Goal: Information Seeking & Learning: Learn about a topic

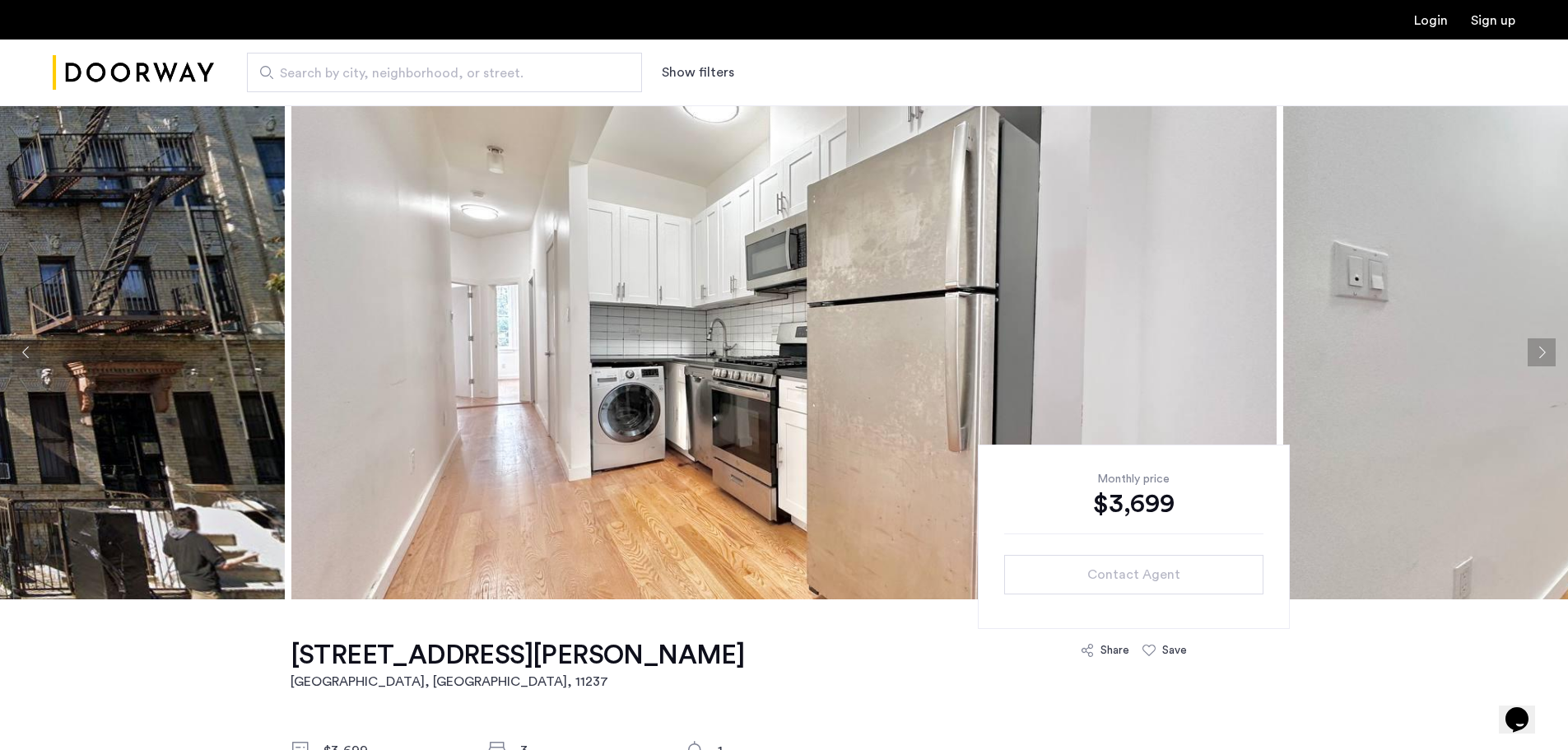
click at [1534, 353] on button "Next apartment" at bounding box center [1541, 352] width 28 height 28
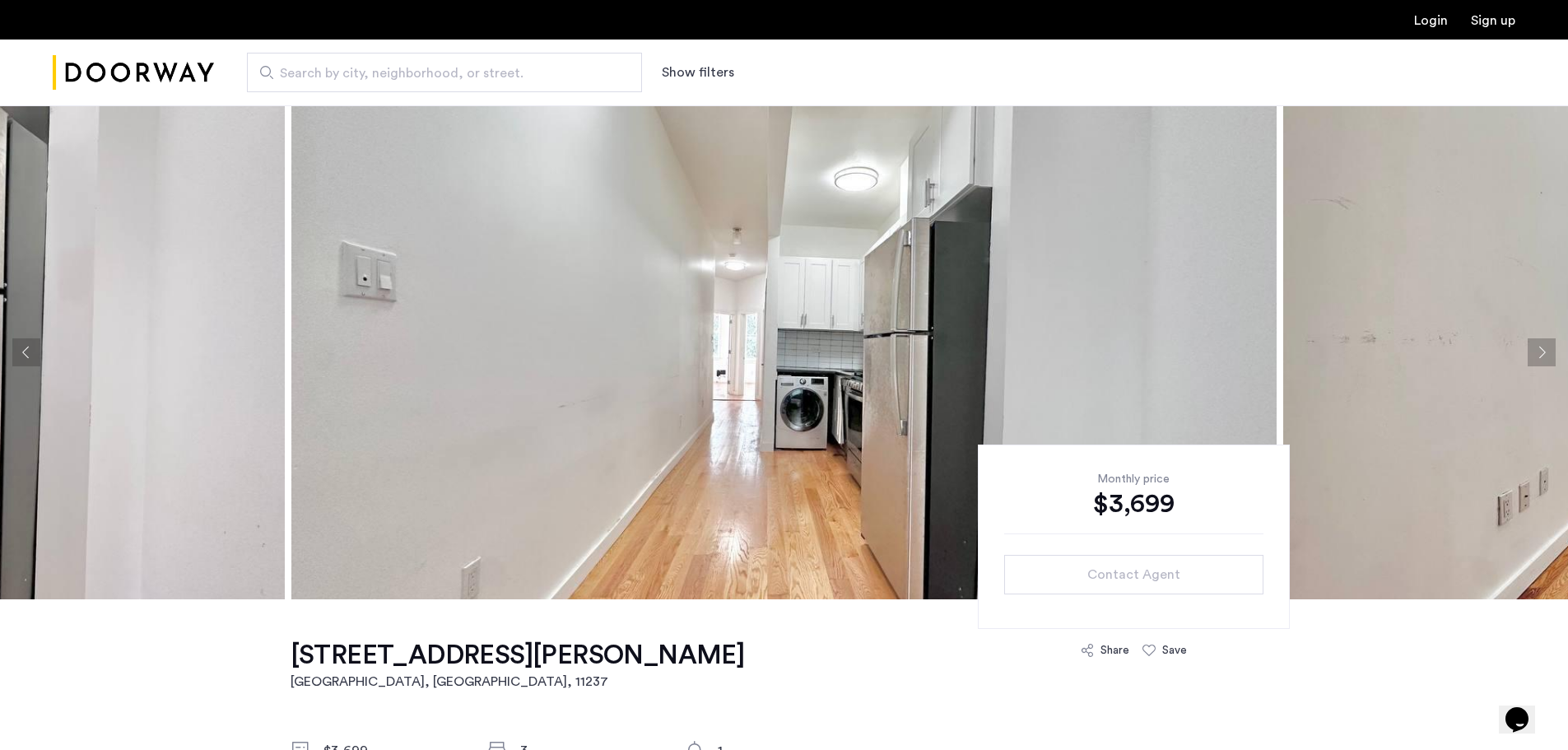
click at [1541, 353] on button "Next apartment" at bounding box center [1541, 352] width 28 height 28
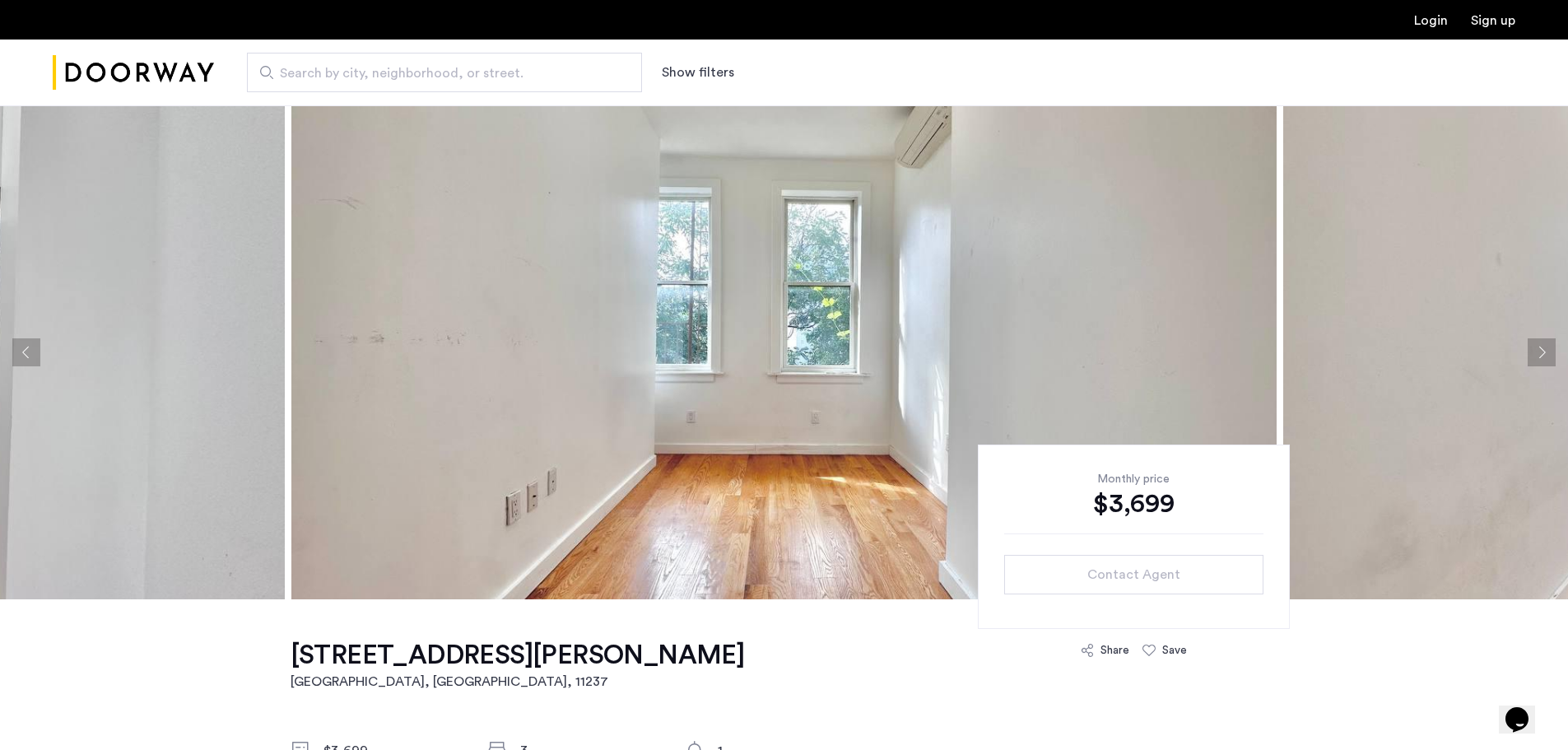
click at [1541, 353] on button "Next apartment" at bounding box center [1541, 352] width 28 height 28
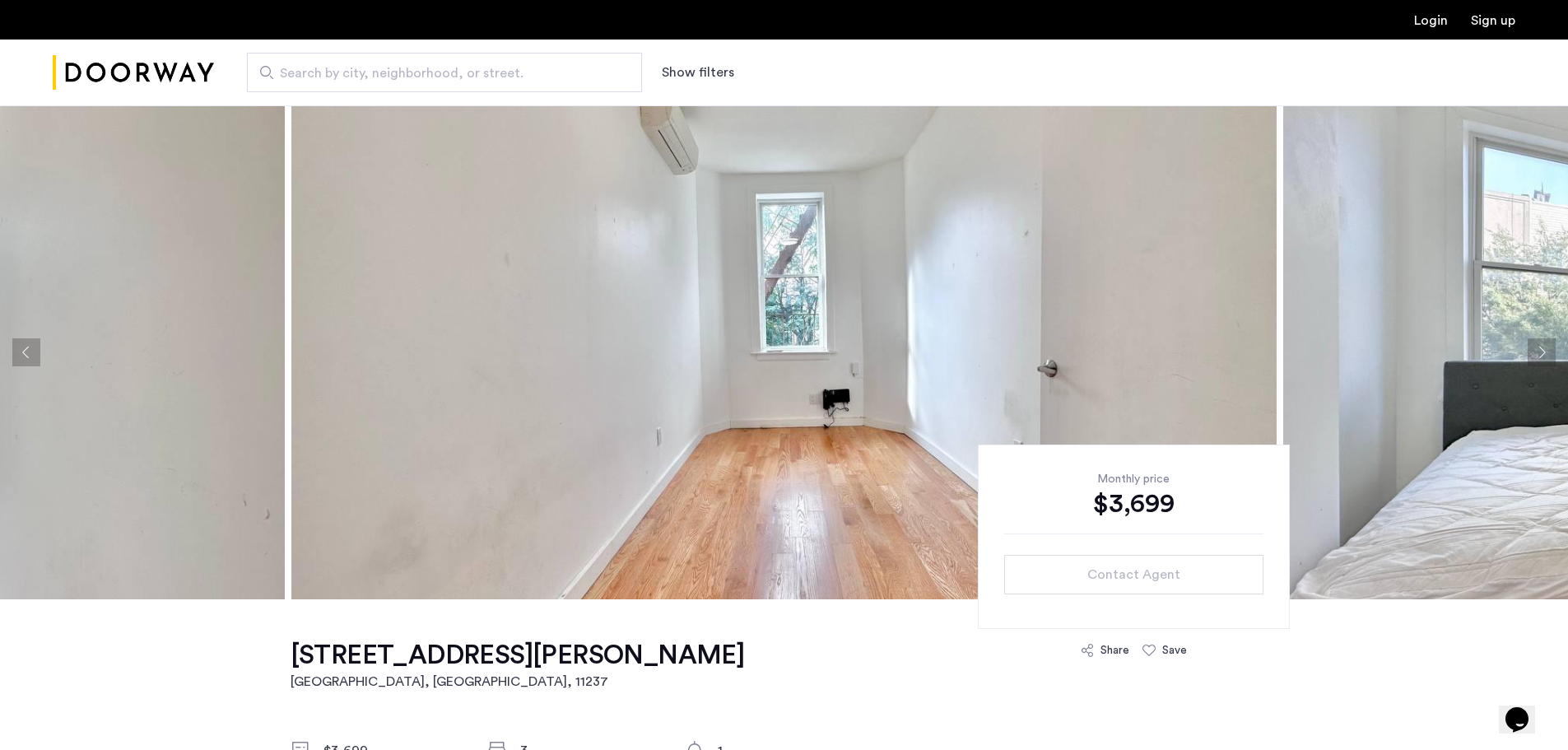
click at [1541, 353] on button "Next apartment" at bounding box center [1541, 352] width 28 height 28
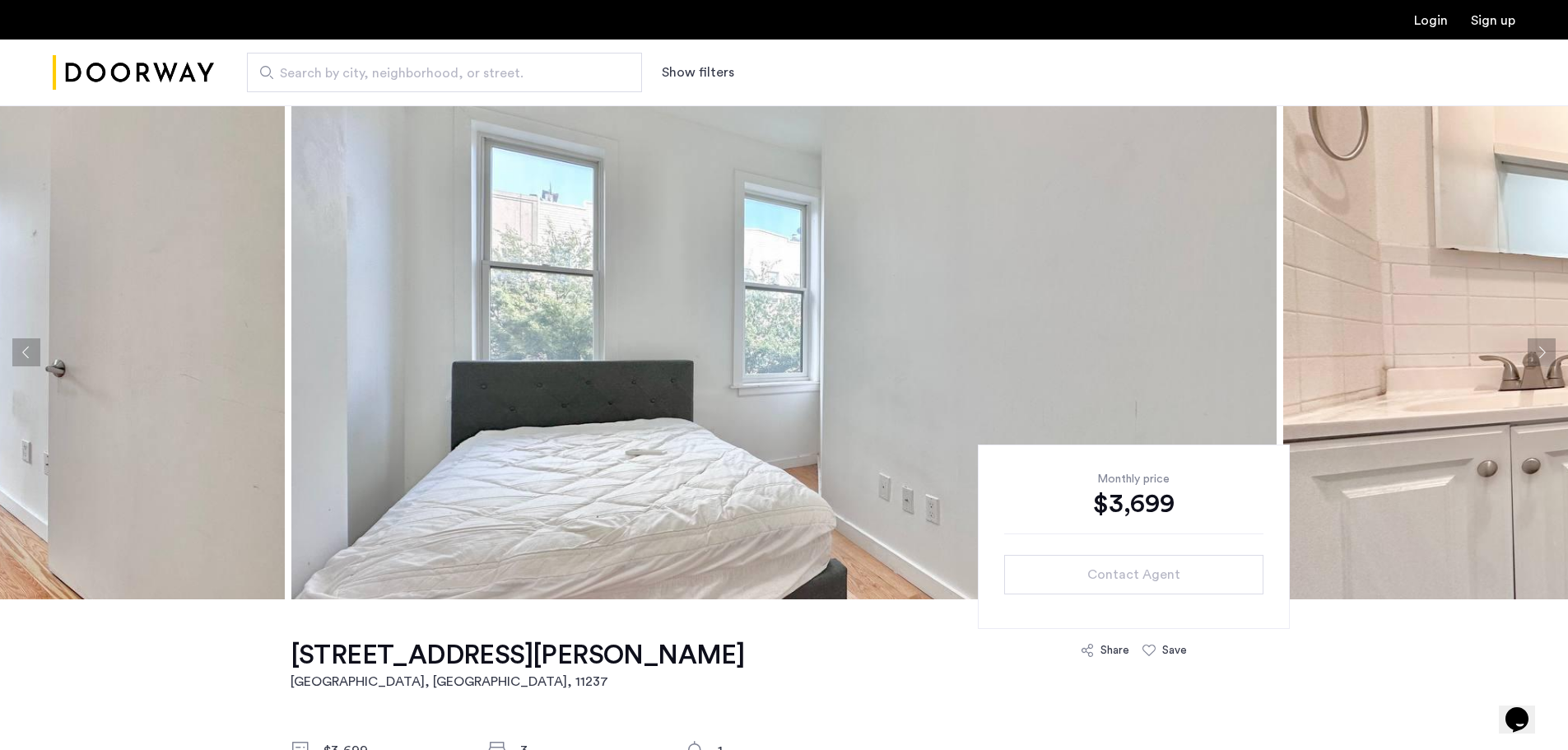
click at [1541, 353] on button "Next apartment" at bounding box center [1541, 352] width 28 height 28
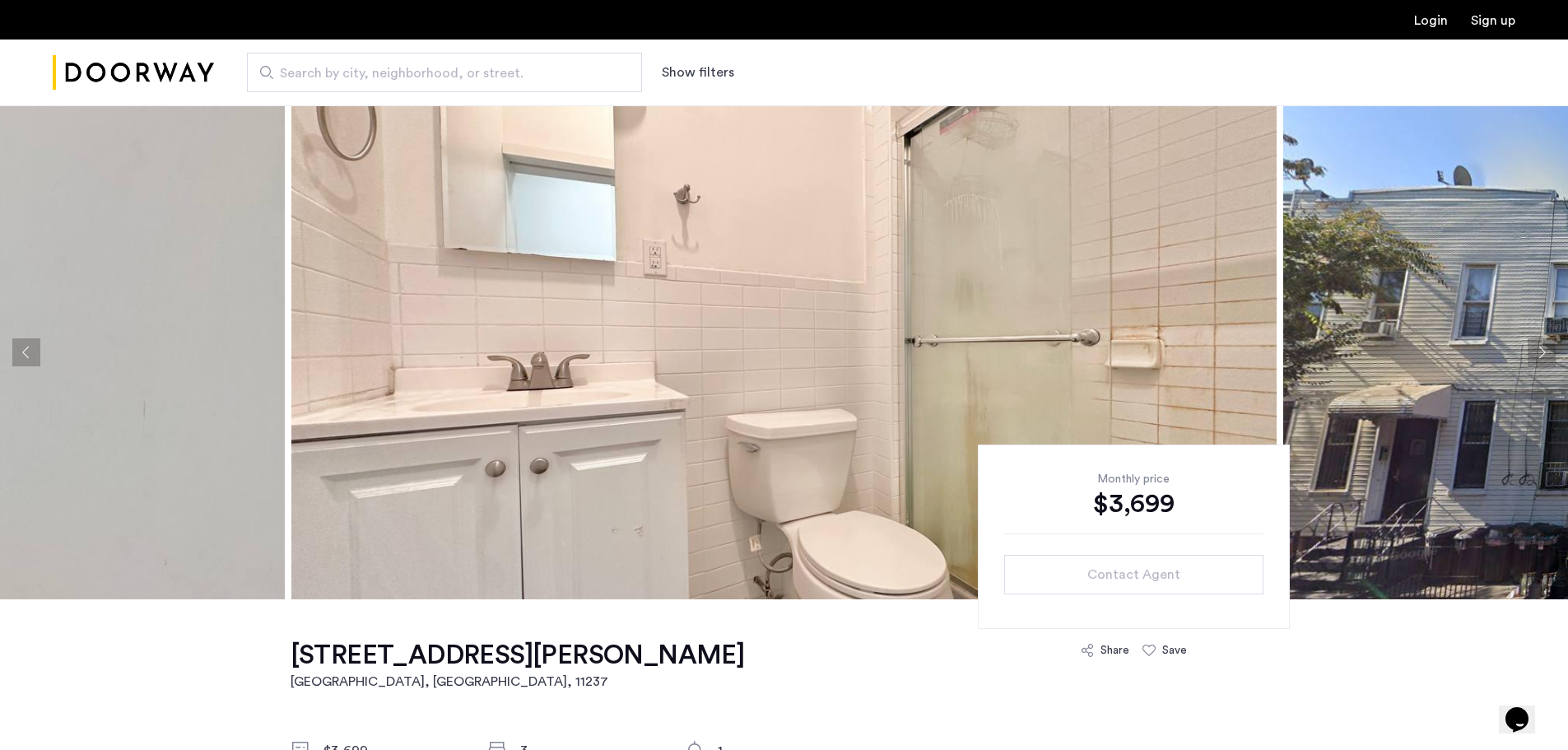
click at [1541, 353] on button "Next apartment" at bounding box center [1541, 352] width 28 height 28
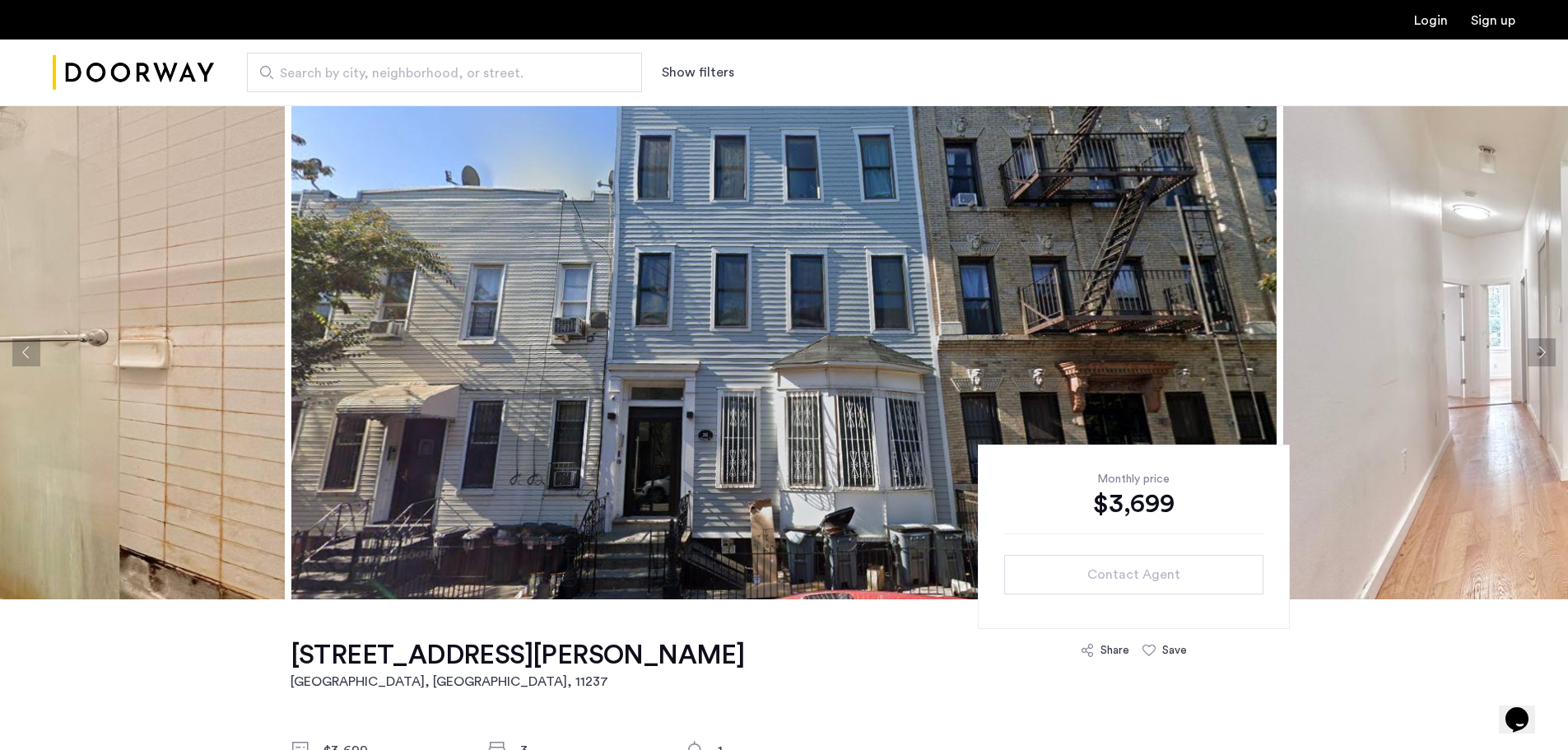
click at [1541, 353] on button "Next apartment" at bounding box center [1541, 352] width 28 height 28
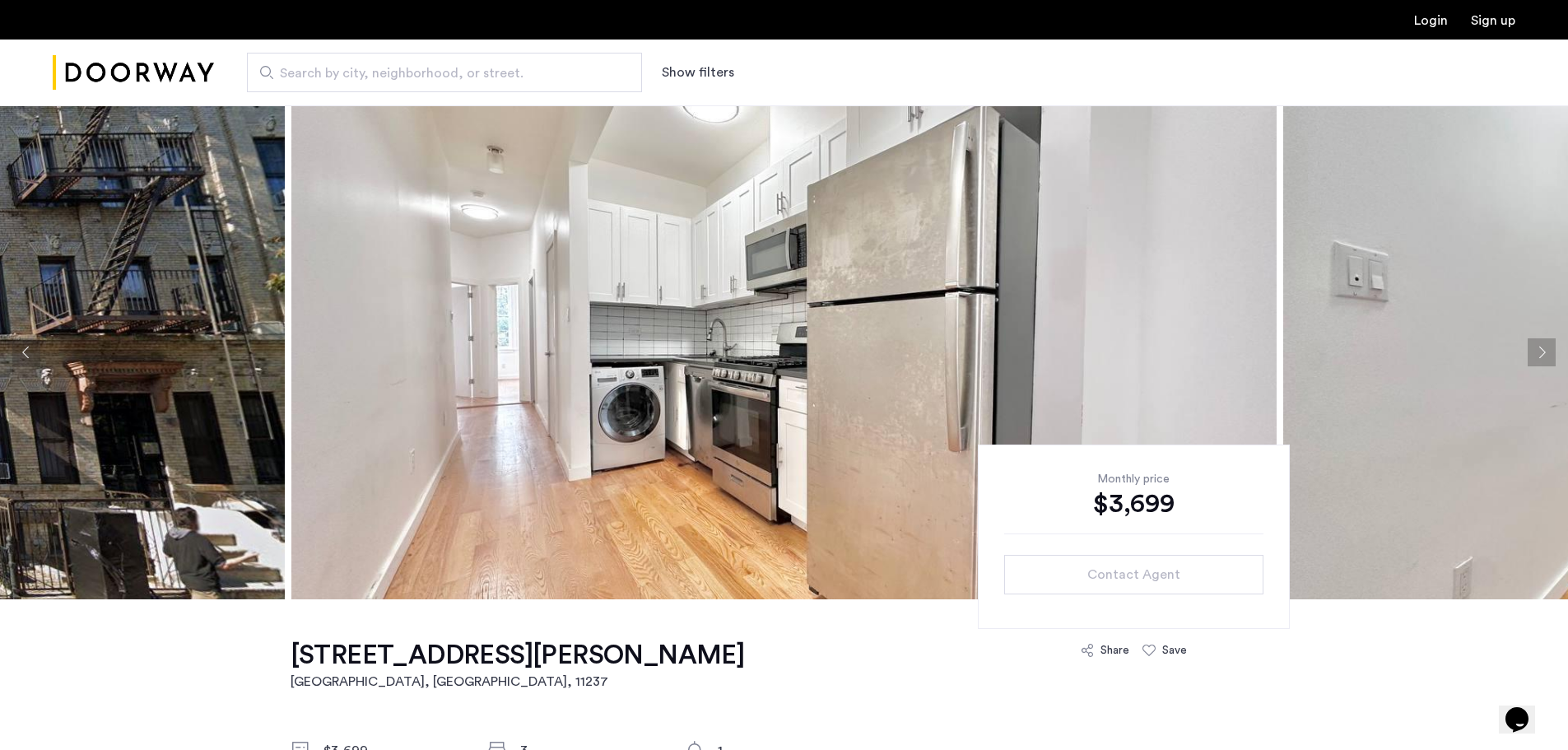
click at [1541, 353] on button "Next apartment" at bounding box center [1541, 352] width 28 height 28
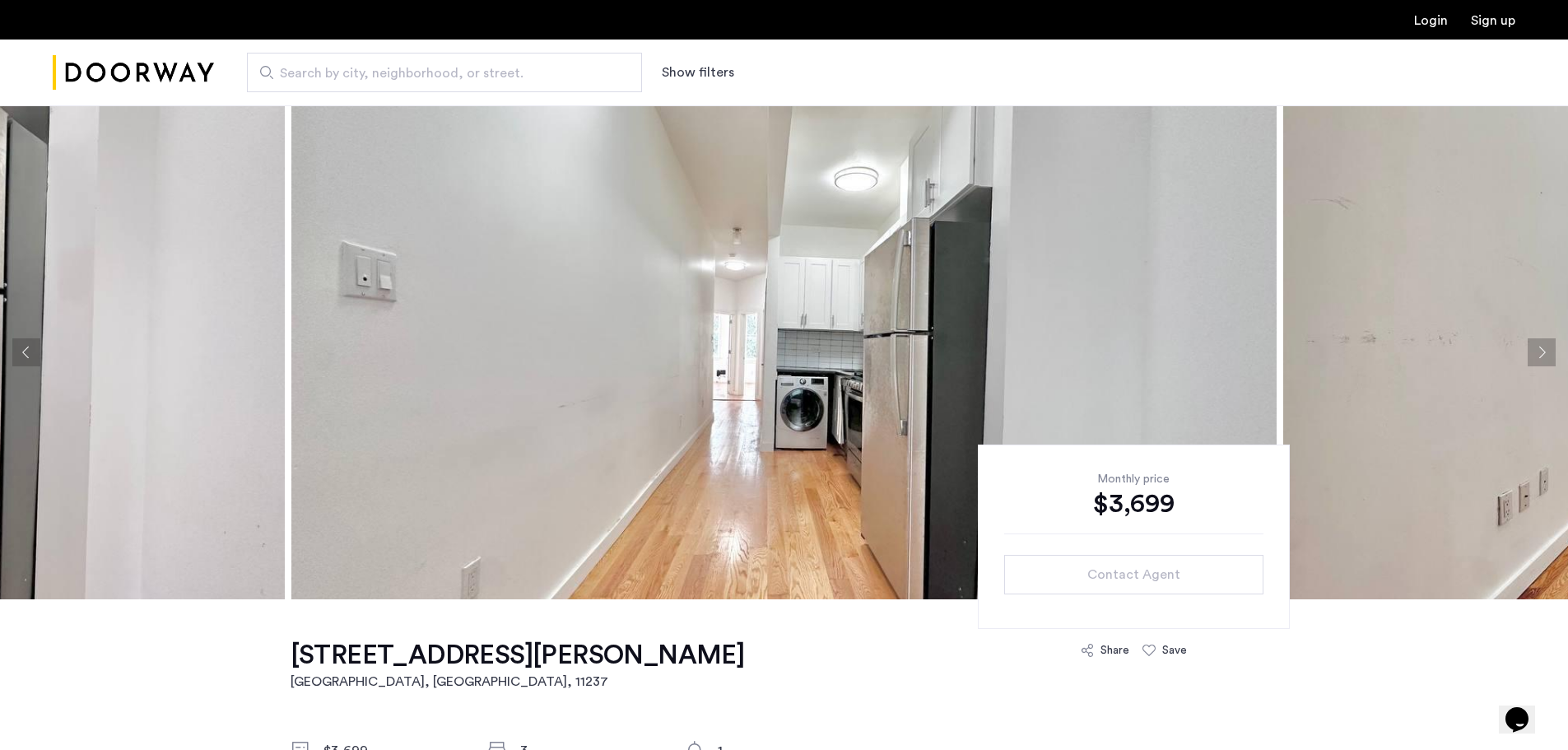
click at [1541, 353] on button "Next apartment" at bounding box center [1541, 352] width 28 height 28
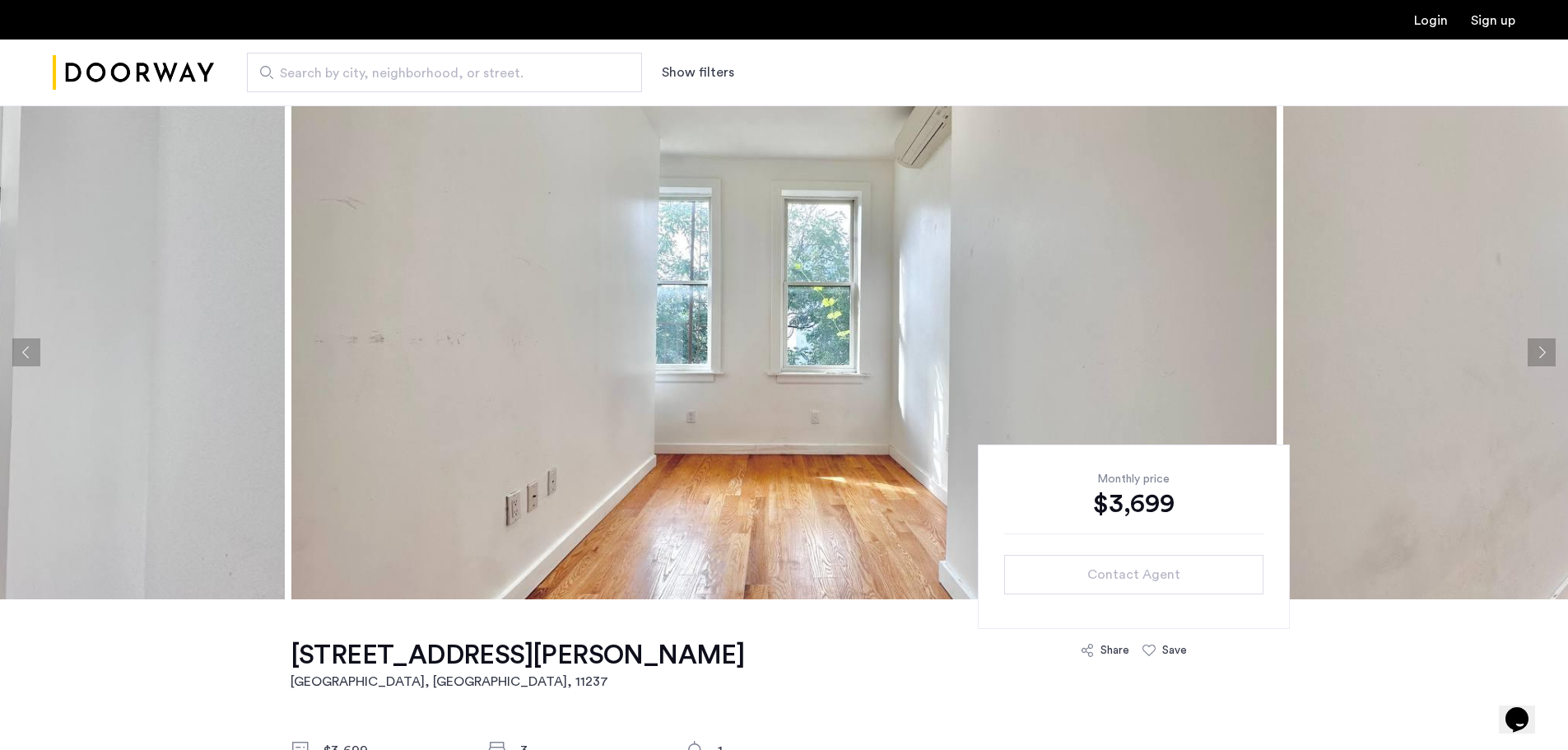
click at [1541, 353] on button "Next apartment" at bounding box center [1541, 352] width 28 height 28
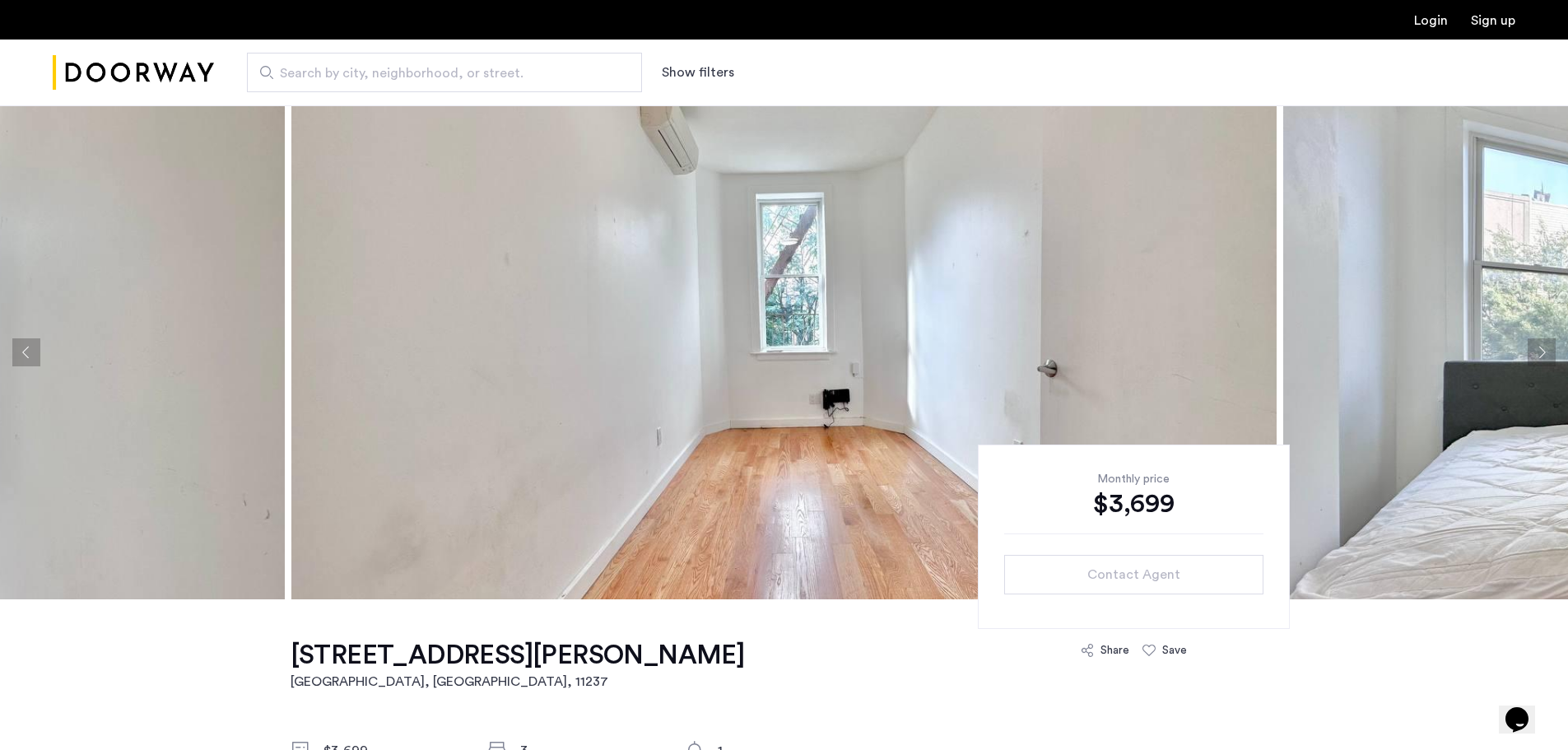
click at [1541, 353] on button "Next apartment" at bounding box center [1541, 352] width 28 height 28
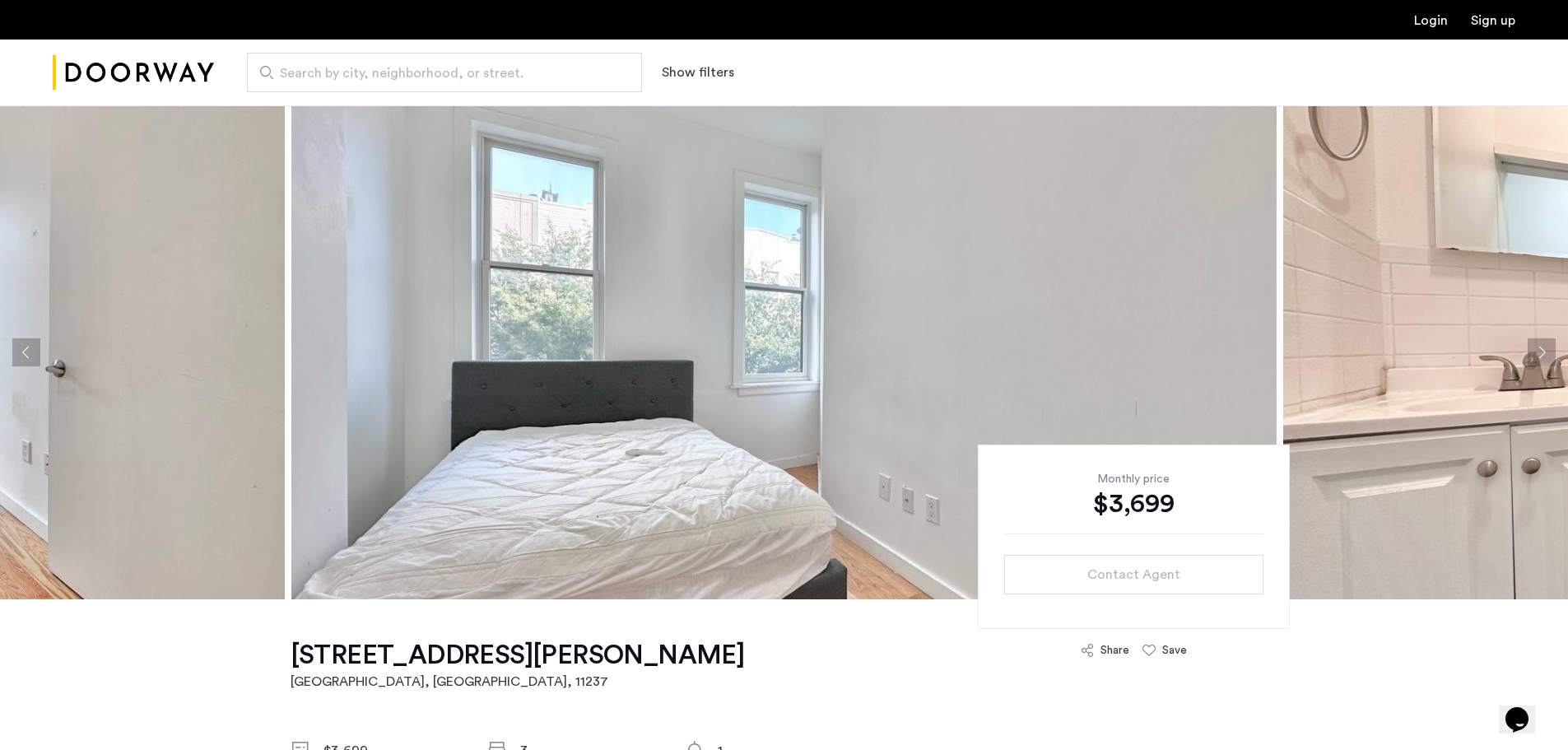
click at [1541, 353] on button "Next apartment" at bounding box center [1541, 352] width 28 height 28
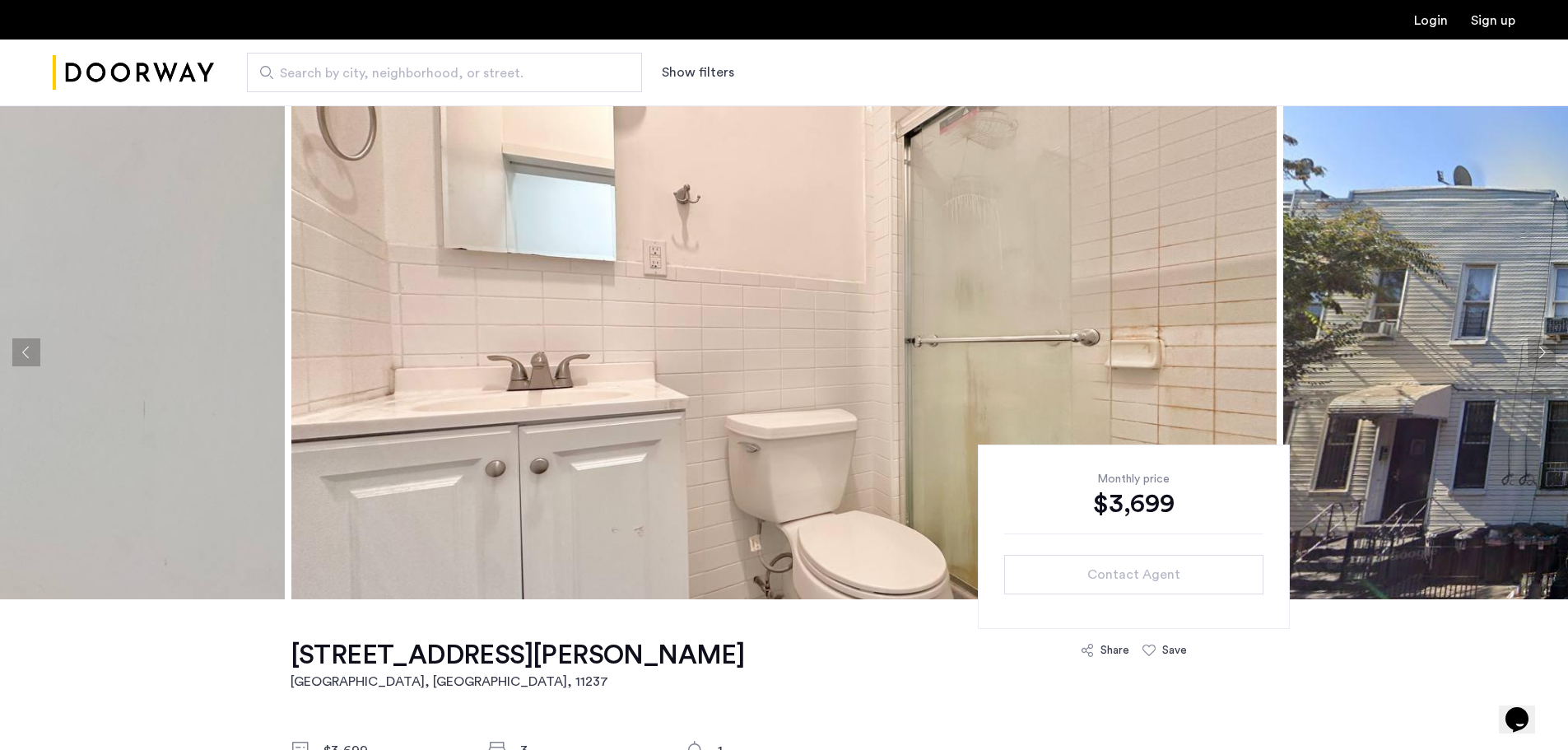
click at [1541, 353] on button "Next apartment" at bounding box center [1541, 352] width 28 height 28
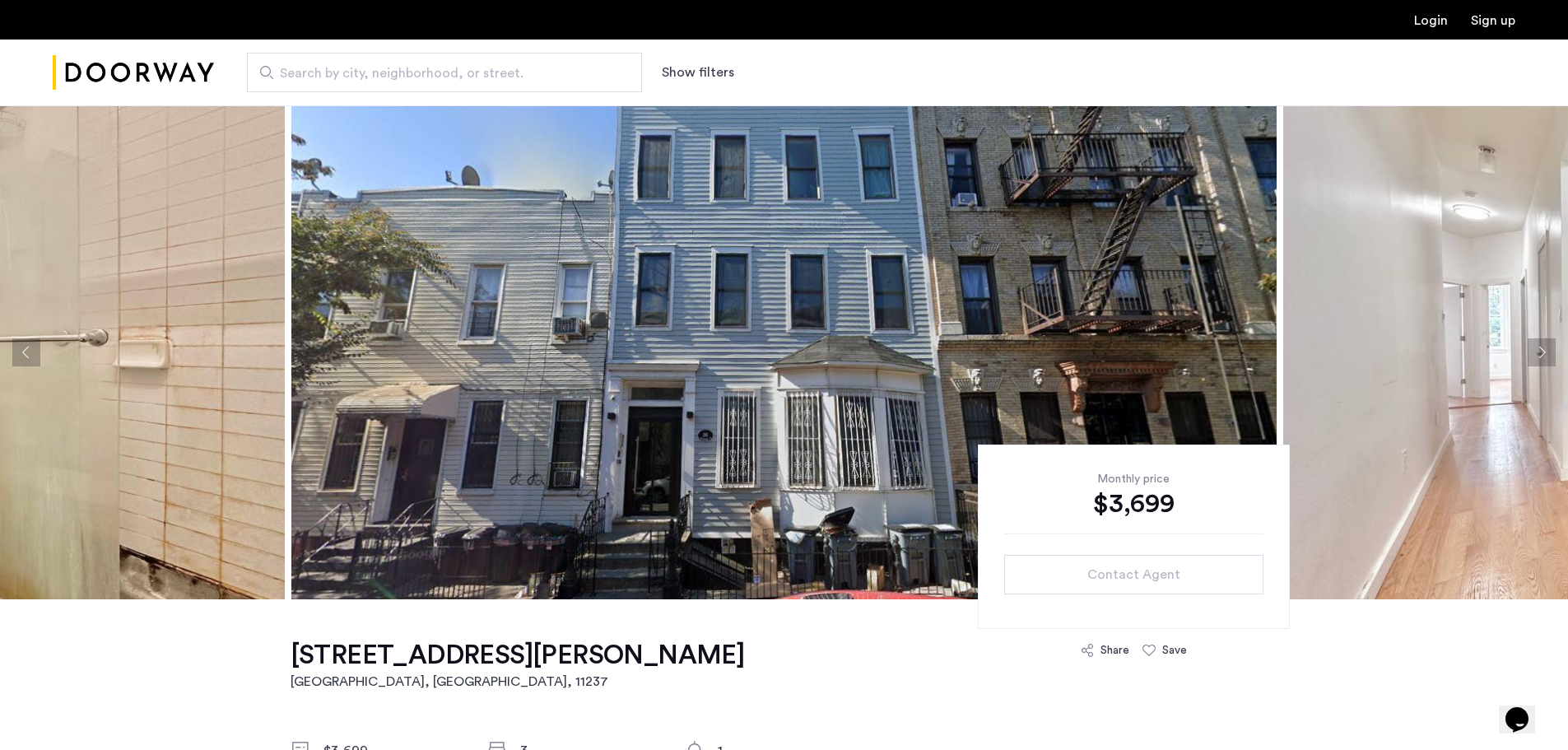
click at [1541, 353] on button "Next apartment" at bounding box center [1541, 352] width 28 height 28
